Goal: Transaction & Acquisition: Purchase product/service

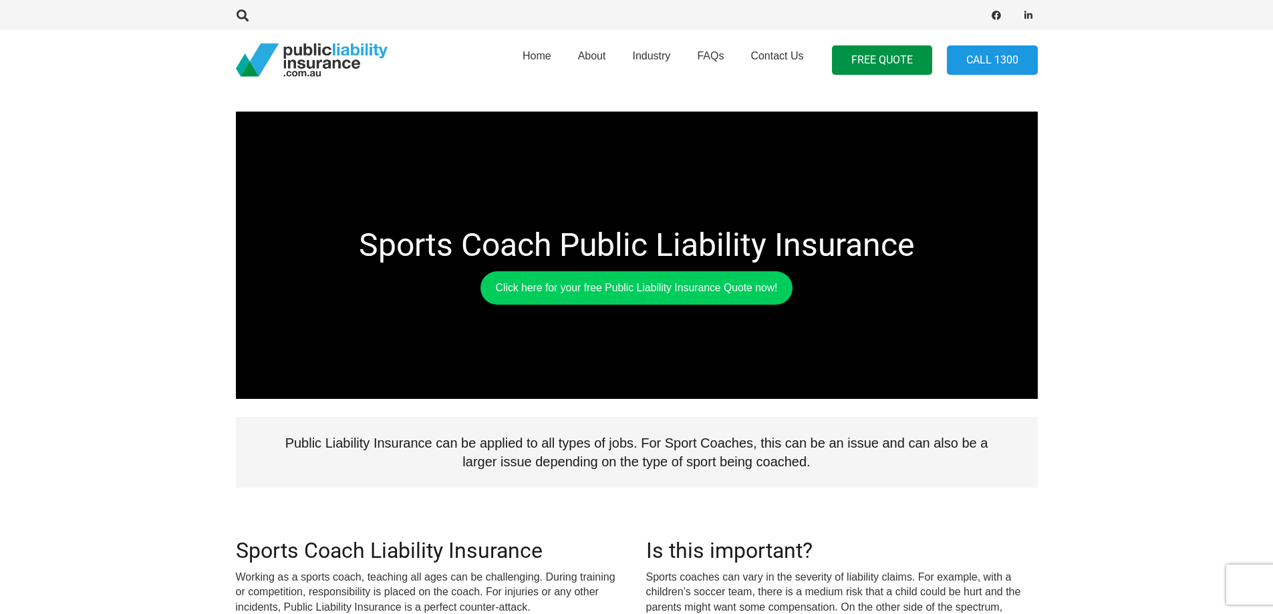
click at [33, 416] on section "Sports Coach Public Liability Insurance Click here for your free Public Liabili…" at bounding box center [636, 513] width 1273 height 1027
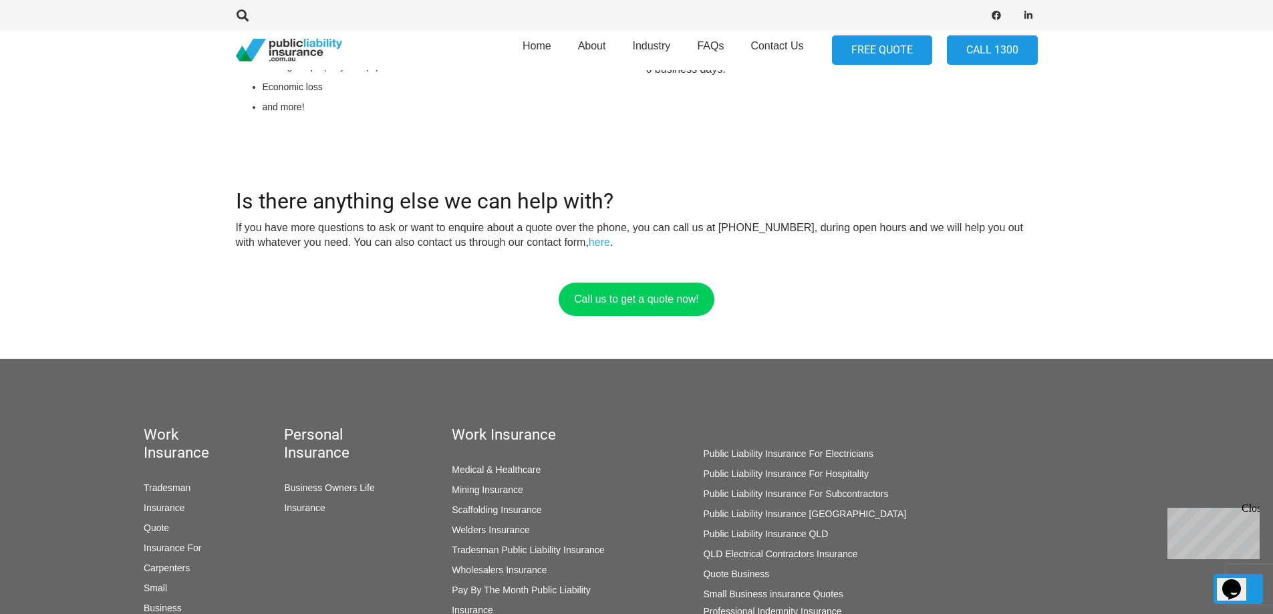
click at [888, 59] on link "FREE QUOTE" at bounding box center [882, 50] width 100 height 30
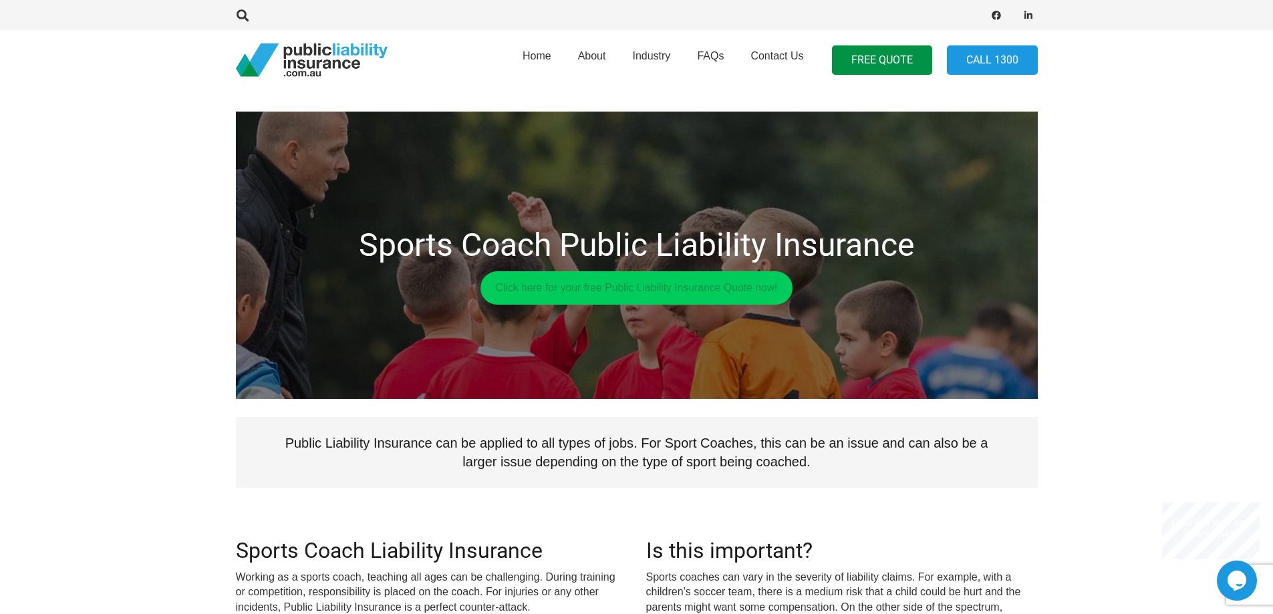
click at [560, 296] on link "Click here for your free Public Liability Insurance Quote now!" at bounding box center [636, 287] width 313 height 33
